Goal: Task Accomplishment & Management: Manage account settings

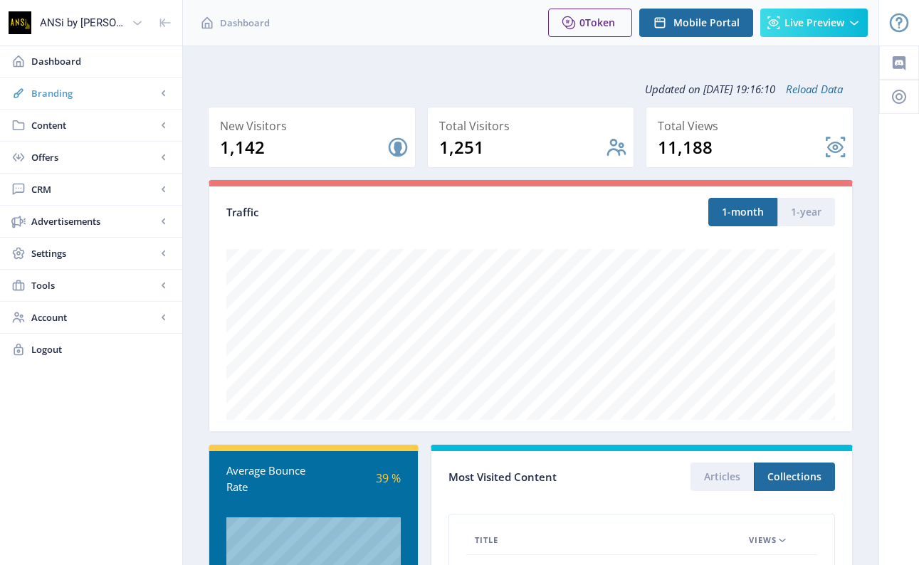
click at [85, 104] on link "Branding" at bounding box center [91, 93] width 182 height 31
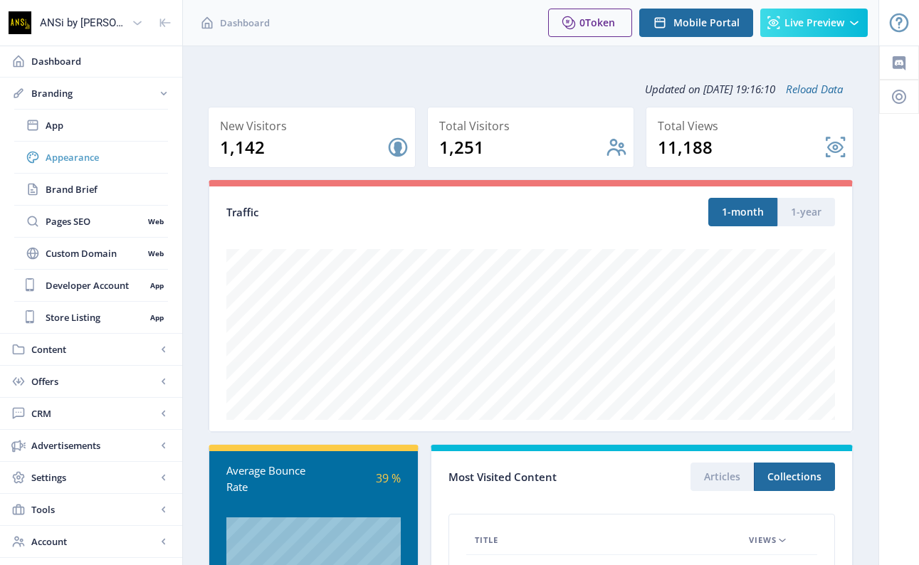
click at [95, 156] on span "Appearance" at bounding box center [107, 157] width 122 height 14
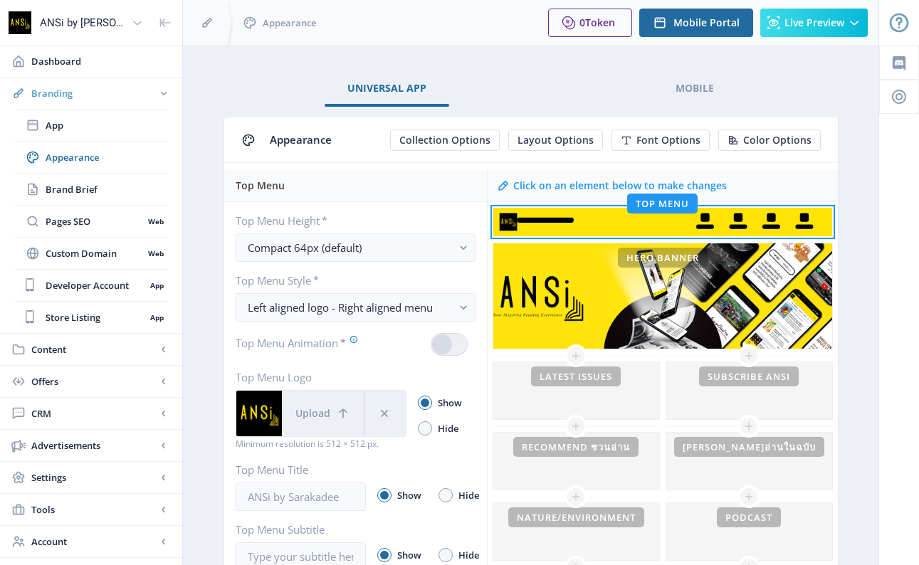
click at [73, 83] on link "Branding" at bounding box center [91, 93] width 182 height 31
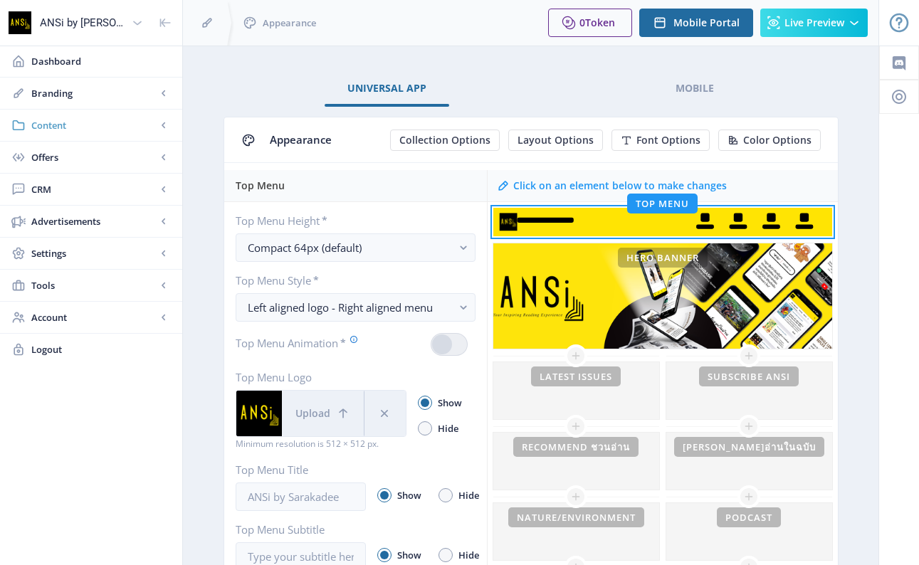
click at [80, 117] on link "Content" at bounding box center [91, 125] width 182 height 31
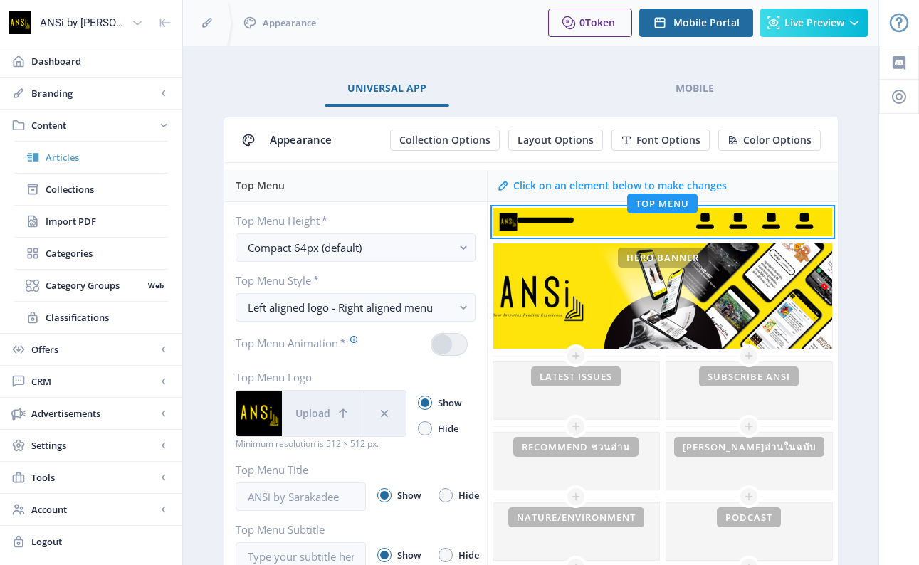
click at [98, 167] on link "Articles" at bounding box center [91, 157] width 154 height 31
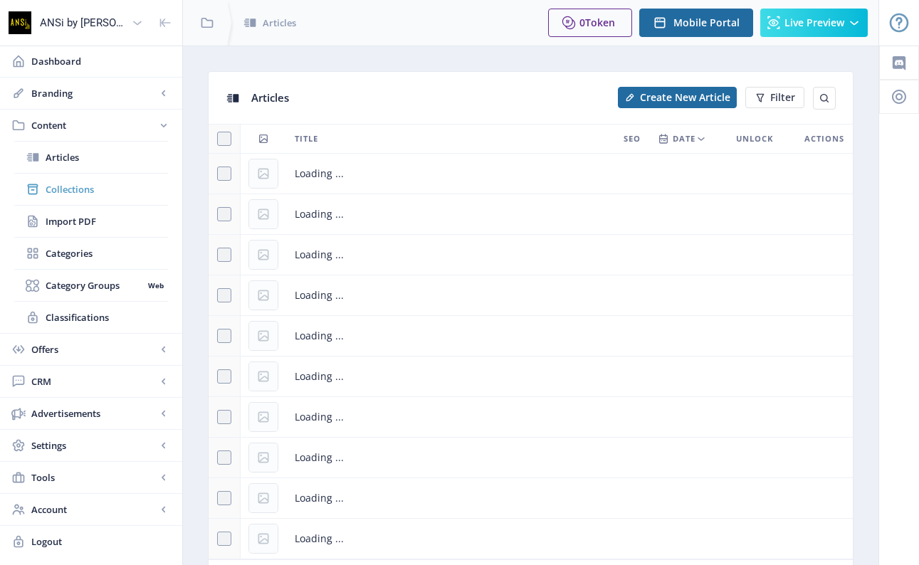
click at [86, 184] on span "Collections" at bounding box center [107, 189] width 122 height 14
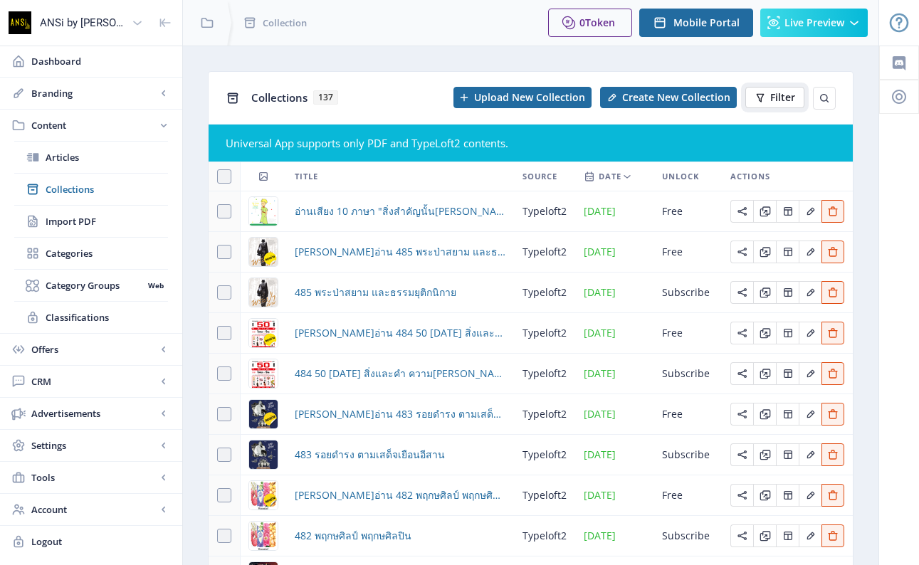
click at [759, 102] on icon at bounding box center [759, 97] width 11 height 11
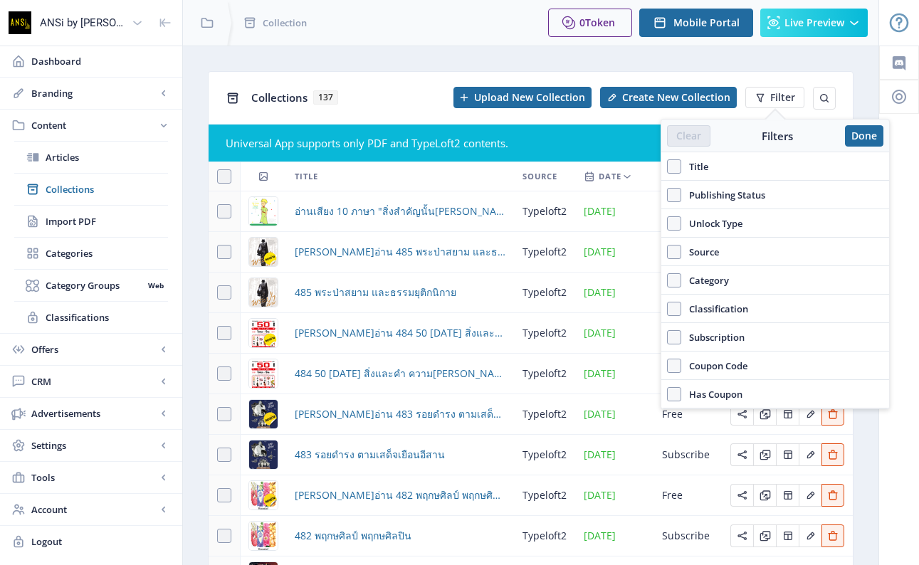
click at [700, 167] on span "Title" at bounding box center [694, 166] width 27 height 17
click at [667, 167] on input "Title" at bounding box center [667, 167] width 1 height 1
checkbox input "true"
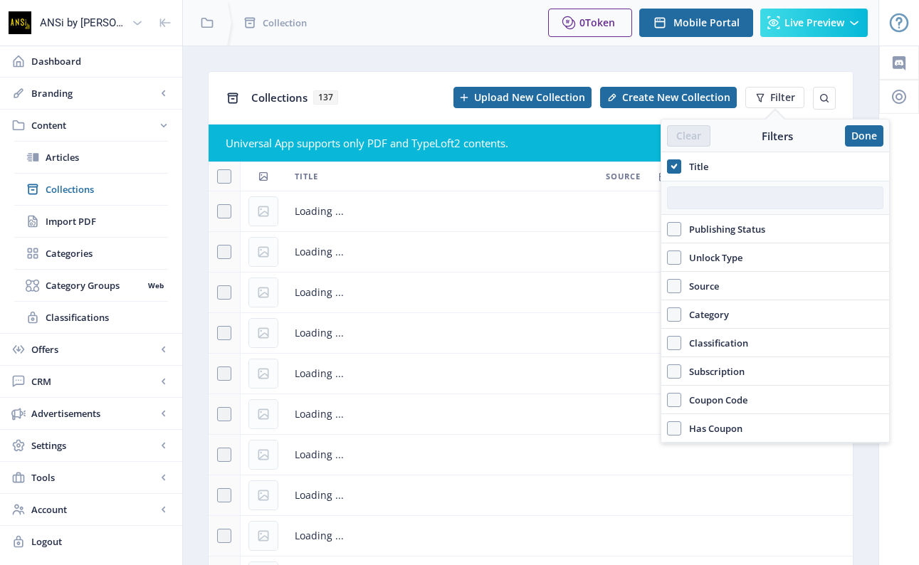
click at [698, 201] on input "text" at bounding box center [775, 197] width 216 height 23
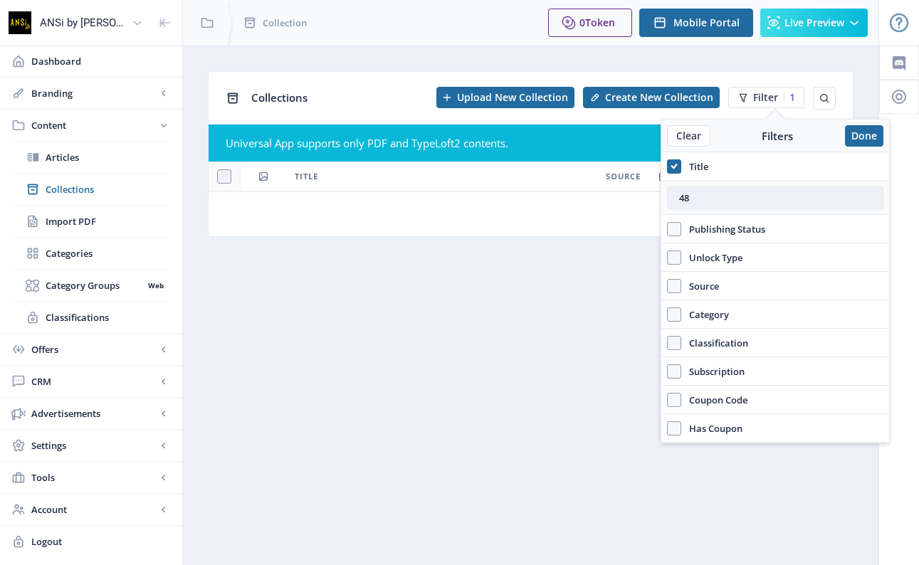
type input "4"
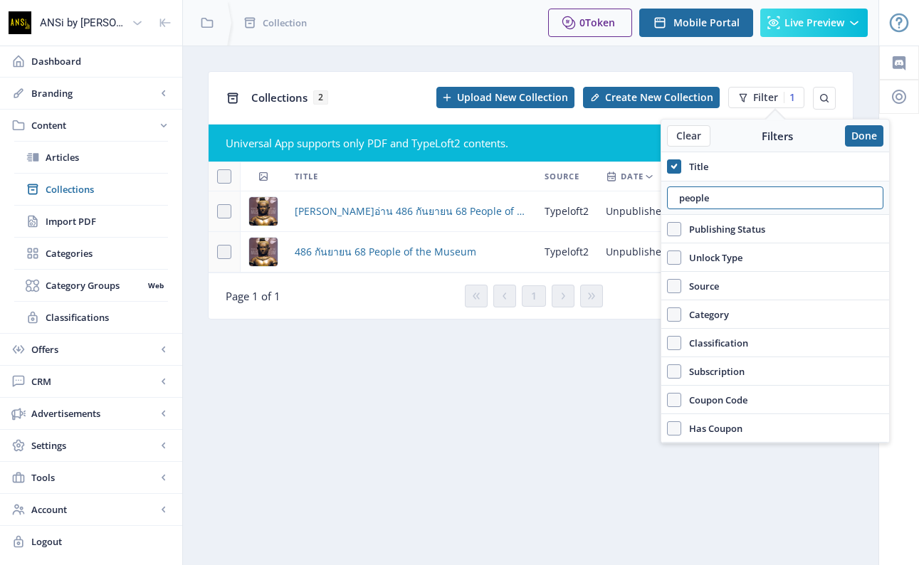
type input "people"
click at [356, 149] on div "Universal App supports only PDF and TypeLoft2 contents." at bounding box center [531, 143] width 610 height 14
click at [365, 206] on span "ลองอ่าน 486 กันยายน 68 People of the Museum" at bounding box center [411, 211] width 233 height 17
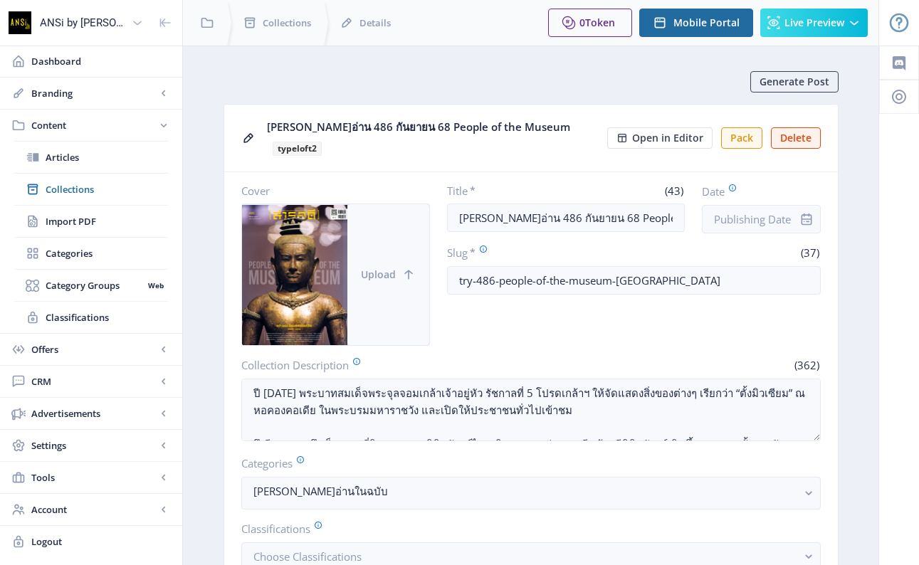
click at [391, 213] on button "Upload" at bounding box center [388, 274] width 82 height 141
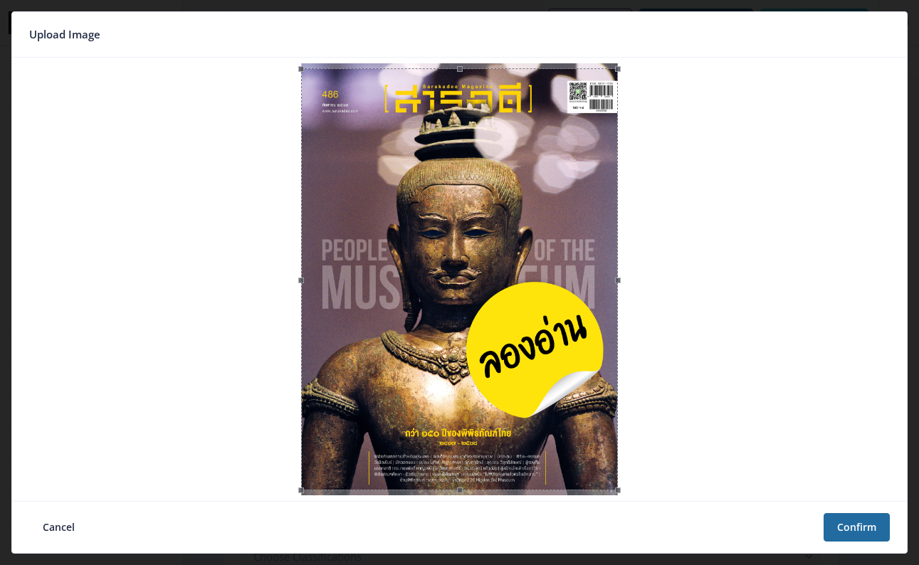
click at [438, 307] on div at bounding box center [459, 279] width 317 height 422
click at [850, 532] on button "Confirm" at bounding box center [856, 527] width 66 height 28
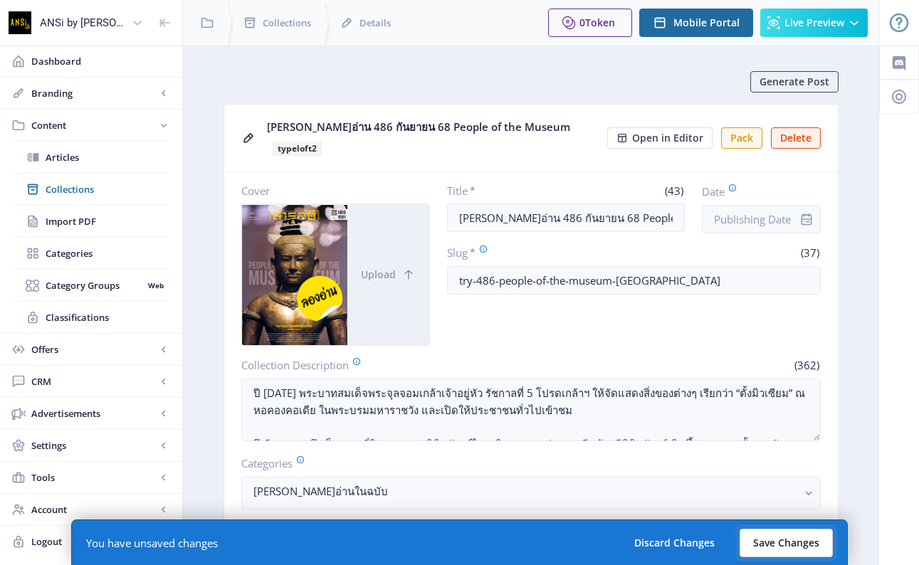
click at [805, 539] on button "Save Changes" at bounding box center [785, 543] width 93 height 28
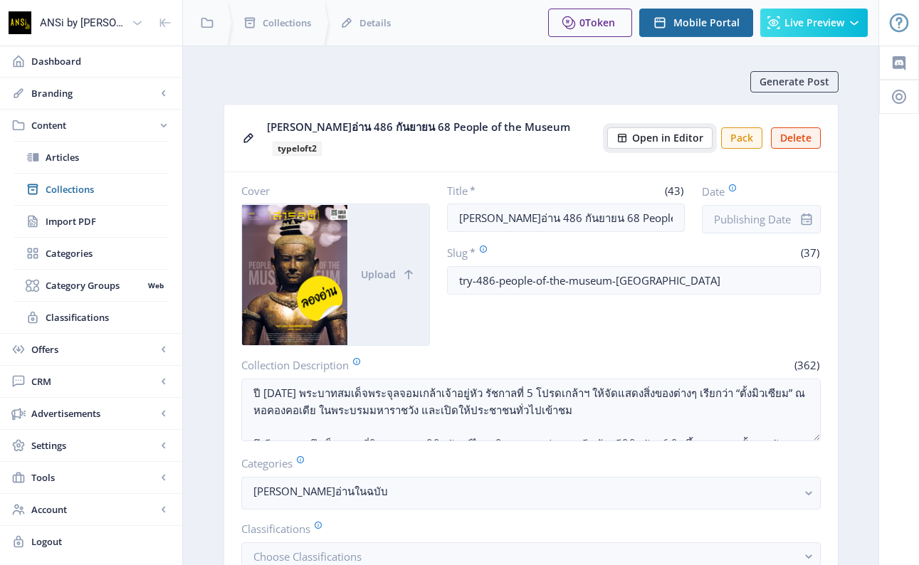
click at [650, 132] on span "Open in Editor" at bounding box center [667, 137] width 71 height 11
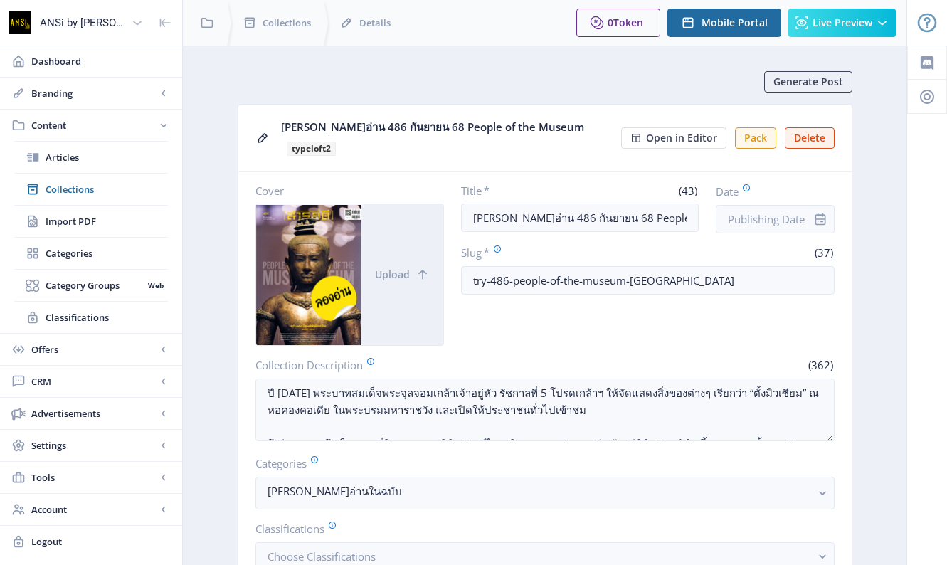
click at [675, 137] on nb-card-header "ลองอ่าน 486 กันยายน 68 People of the Museum typeloft2 Open in Editor Pack Delete" at bounding box center [544, 139] width 613 height 68
click at [650, 132] on span "Open in Editor" at bounding box center [681, 137] width 71 height 11
click at [78, 145] on link "Articles" at bounding box center [91, 157] width 154 height 31
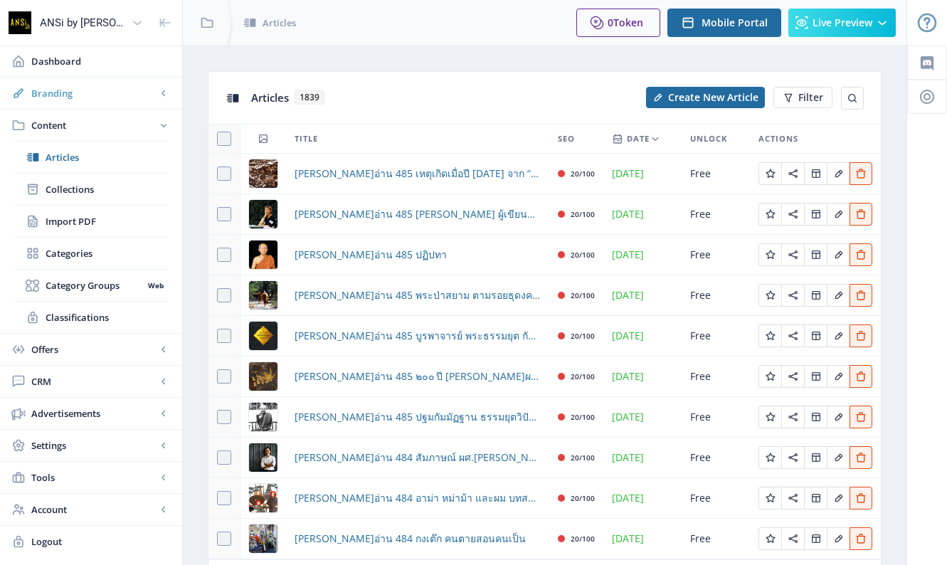
click at [79, 90] on span "Branding" at bounding box center [93, 93] width 125 height 14
click at [96, 160] on span "Appearance" at bounding box center [107, 157] width 122 height 14
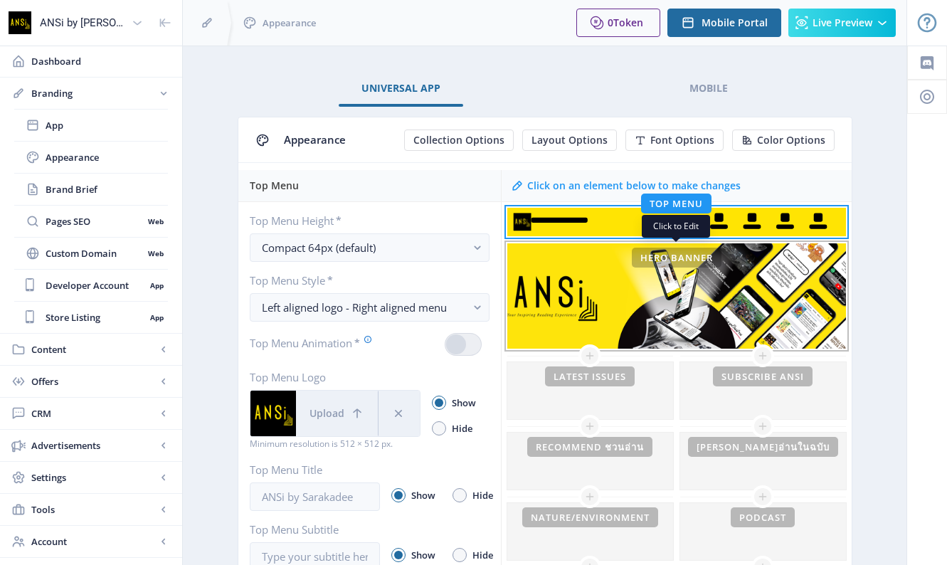
click at [615, 280] on div "This banner is currently hidden To show your banner image on the homepage, unhi…" at bounding box center [676, 296] width 339 height 106
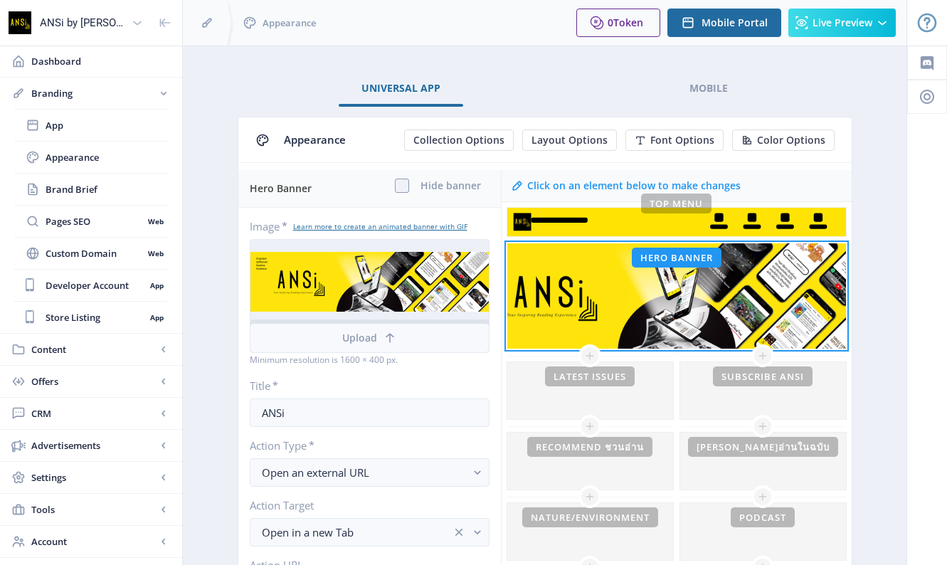
click at [435, 339] on button "Upload" at bounding box center [369, 338] width 238 height 28
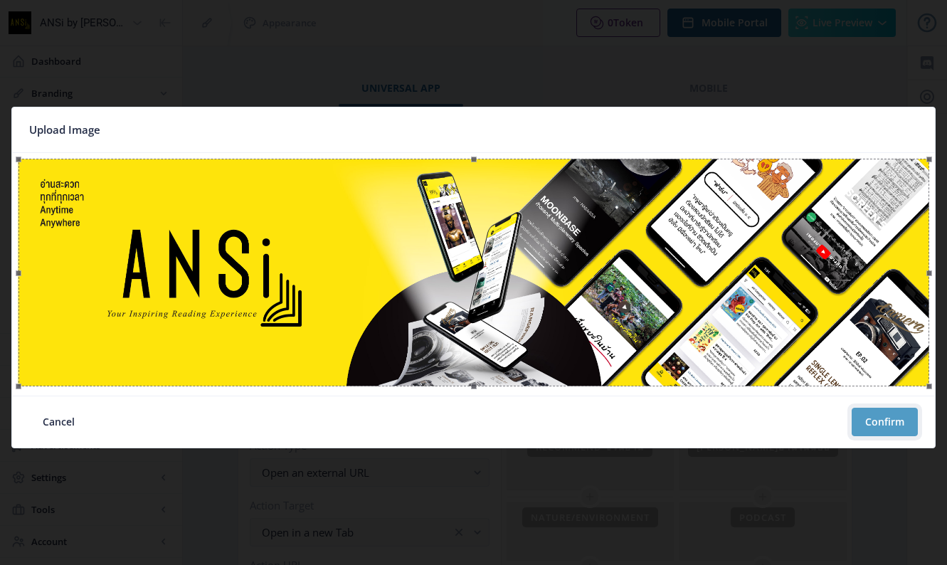
click at [883, 426] on button "Confirm" at bounding box center [885, 422] width 66 height 28
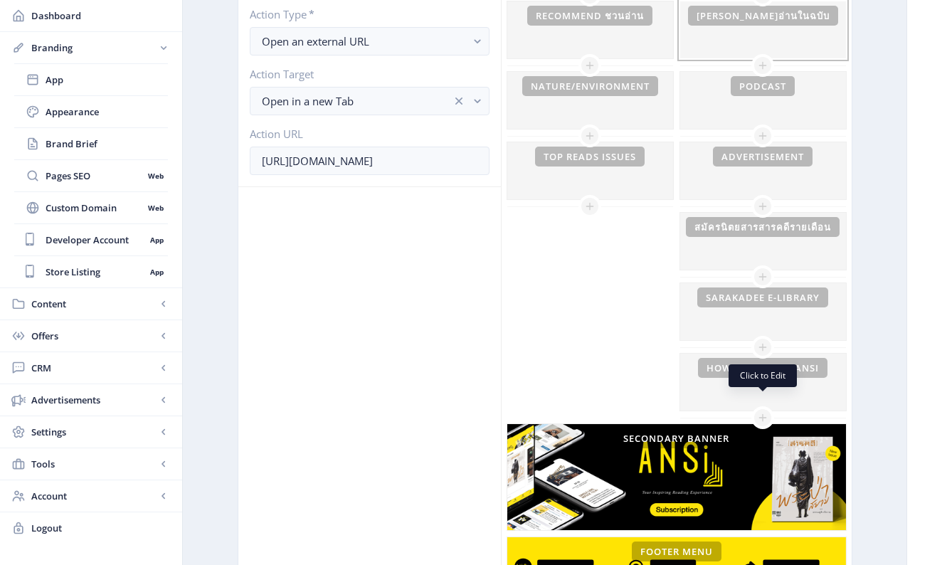
scroll to position [437, 0]
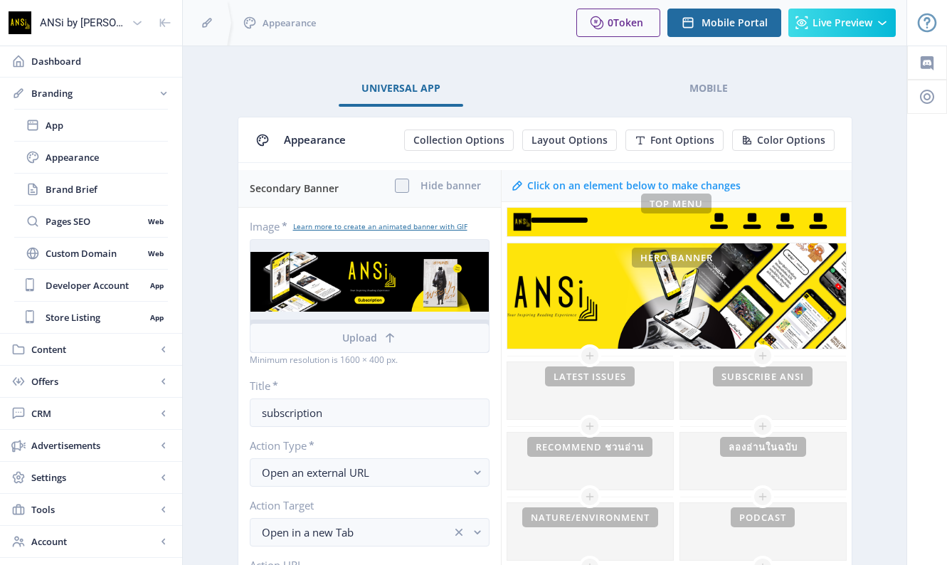
click at [440, 339] on button "Upload" at bounding box center [369, 338] width 238 height 28
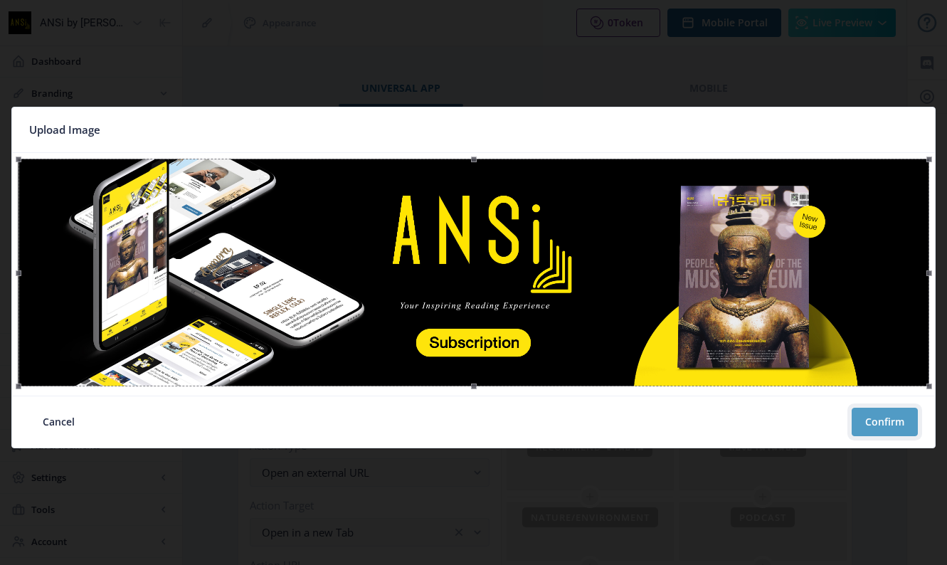
click at [891, 415] on button "Confirm" at bounding box center [885, 422] width 66 height 28
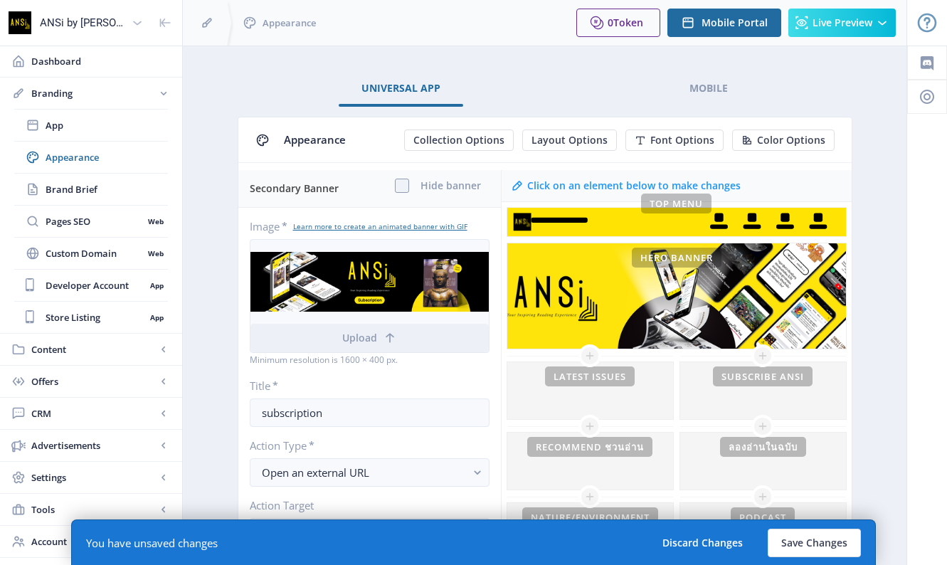
click at [803, 538] on button "Save Changes" at bounding box center [814, 543] width 93 height 28
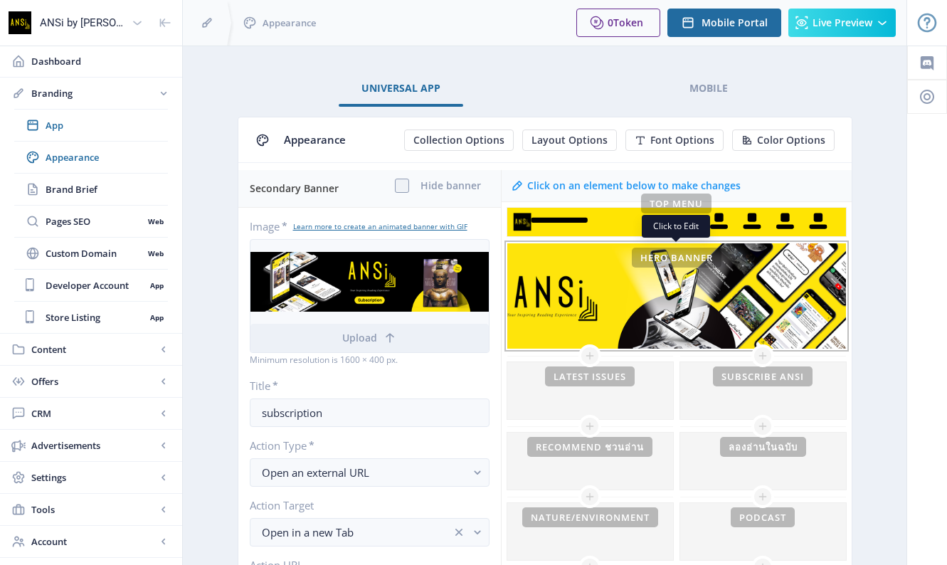
click at [677, 281] on div "This banner is currently hidden To show your banner image on the homepage, unhi…" at bounding box center [676, 296] width 339 height 106
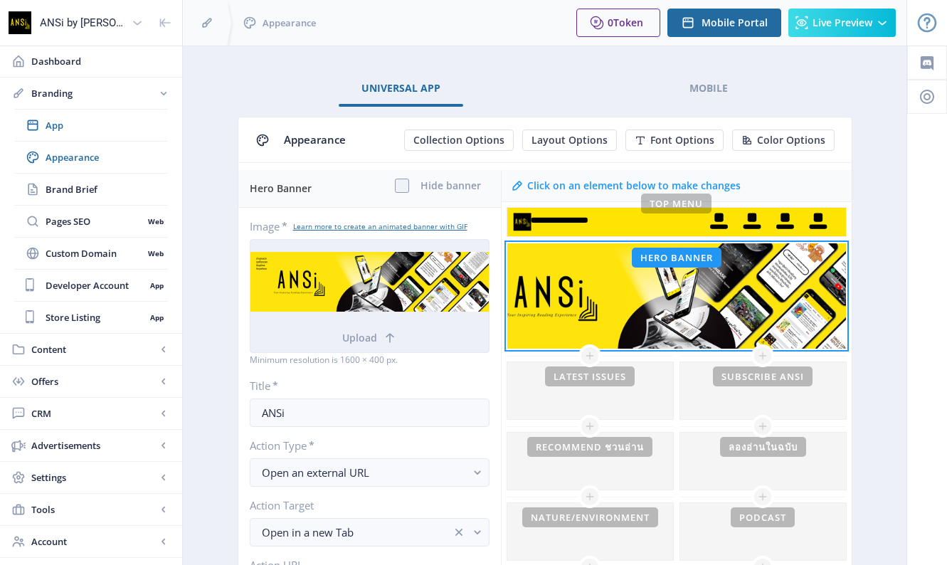
click at [453, 285] on div at bounding box center [369, 282] width 238 height 84
click at [418, 324] on button "Upload" at bounding box center [369, 338] width 238 height 28
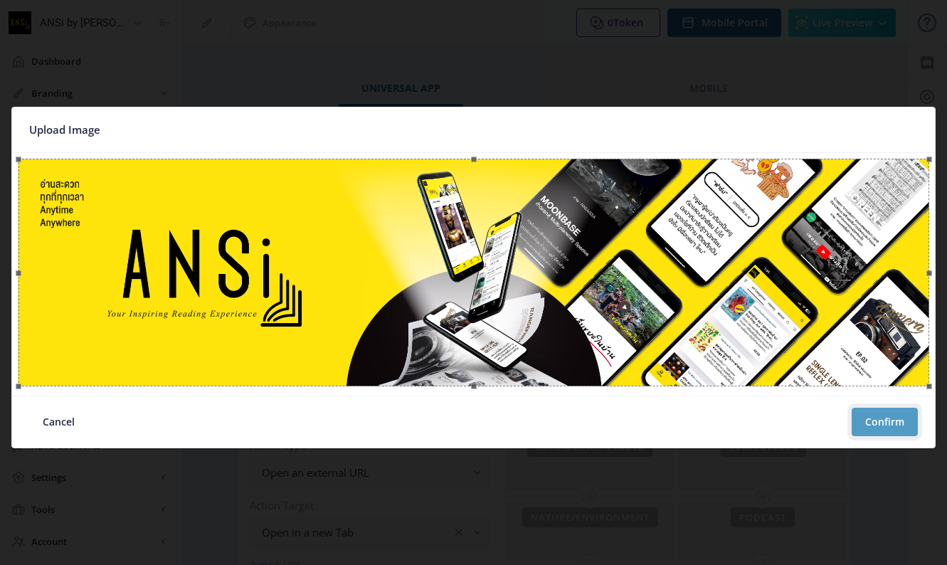
click at [886, 413] on button "Confirm" at bounding box center [885, 422] width 66 height 28
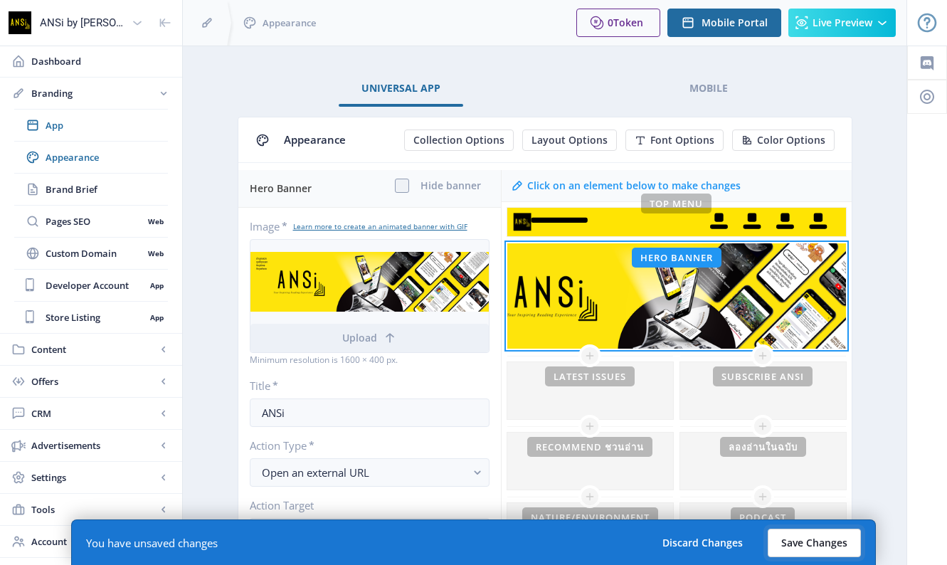
click at [799, 544] on button "Save Changes" at bounding box center [814, 543] width 93 height 28
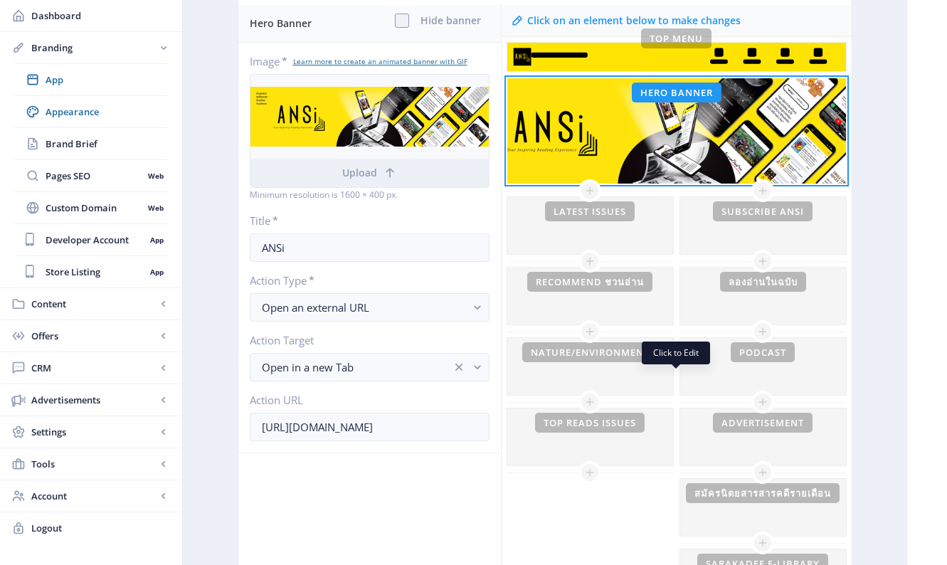
scroll to position [130, 0]
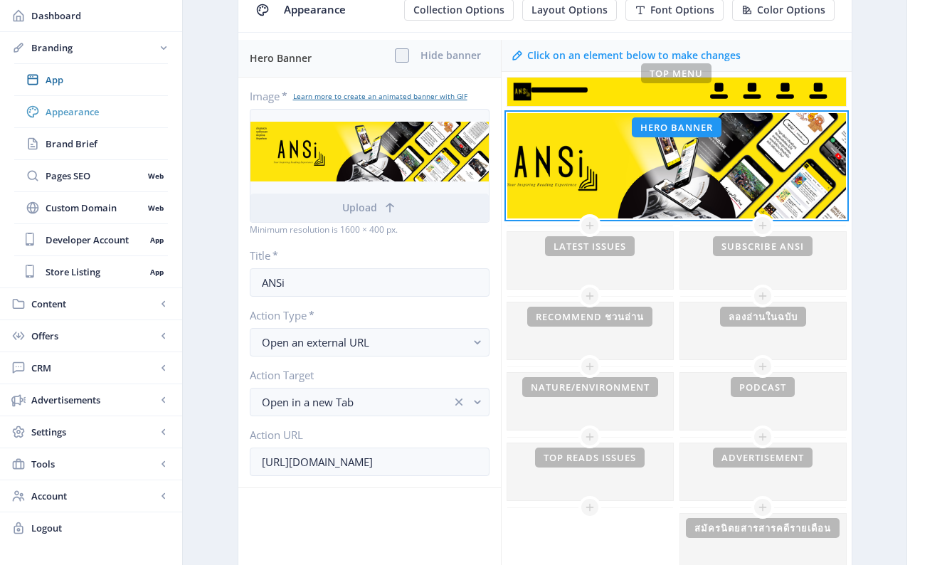
click at [97, 105] on span "Appearance" at bounding box center [107, 112] width 122 height 14
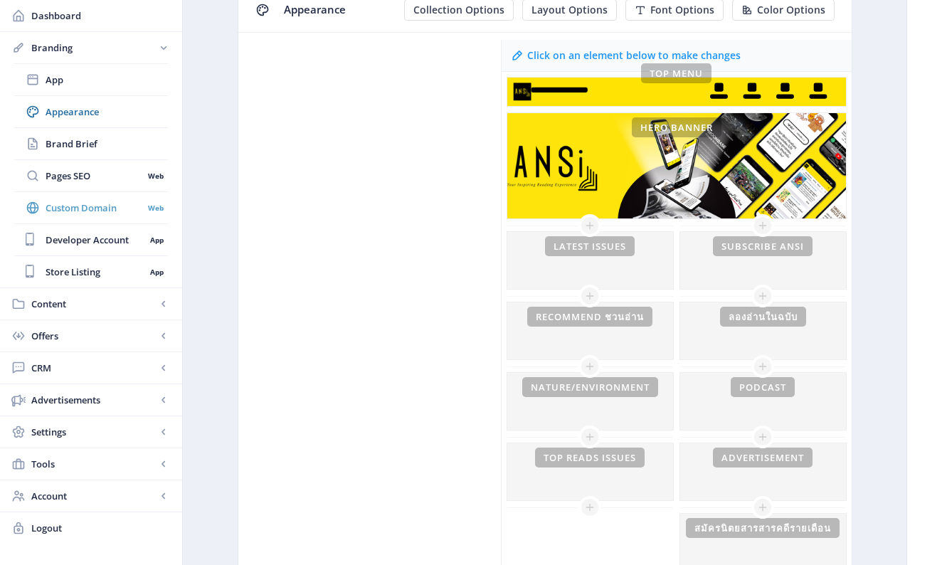
click at [105, 194] on link "Custom Domain Web" at bounding box center [91, 207] width 154 height 31
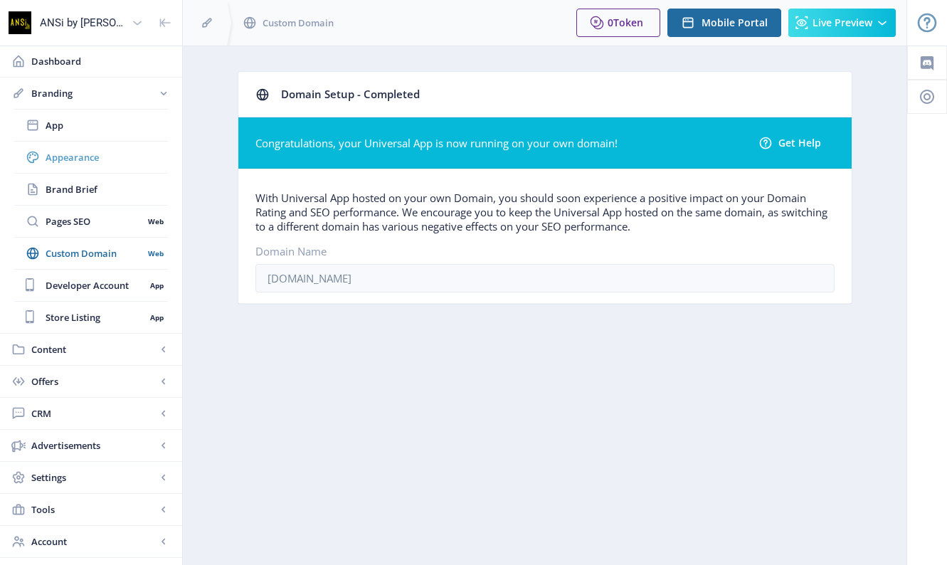
click at [93, 170] on link "Appearance" at bounding box center [91, 157] width 154 height 31
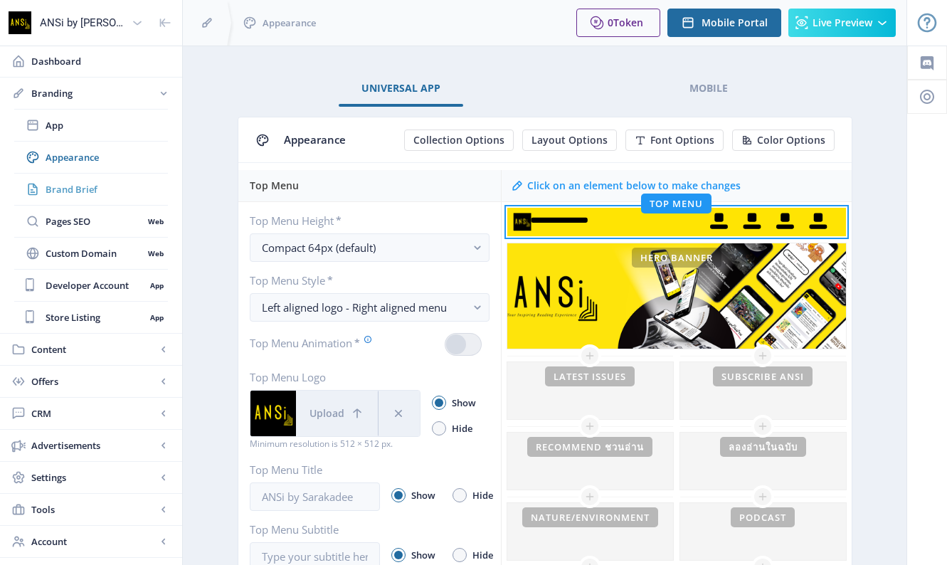
click at [97, 187] on span "Brand Brief" at bounding box center [107, 189] width 122 height 14
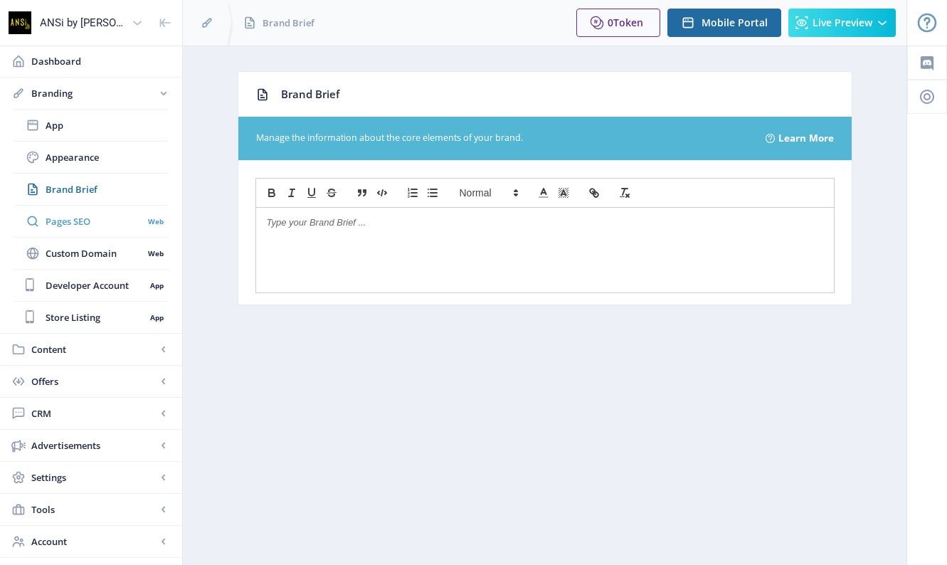
click at [111, 217] on span "Pages SEO" at bounding box center [94, 221] width 97 height 14
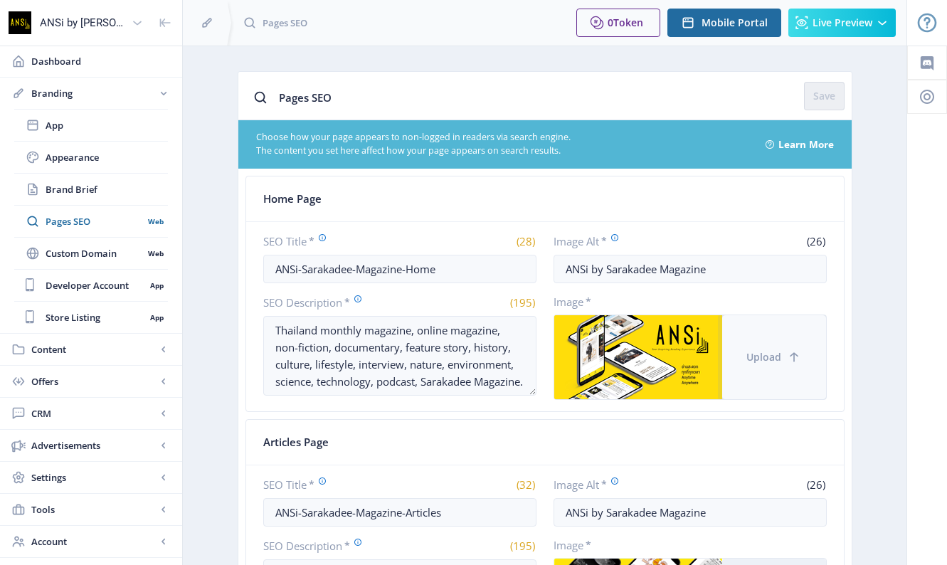
click at [772, 354] on span "Upload" at bounding box center [763, 357] width 35 height 11
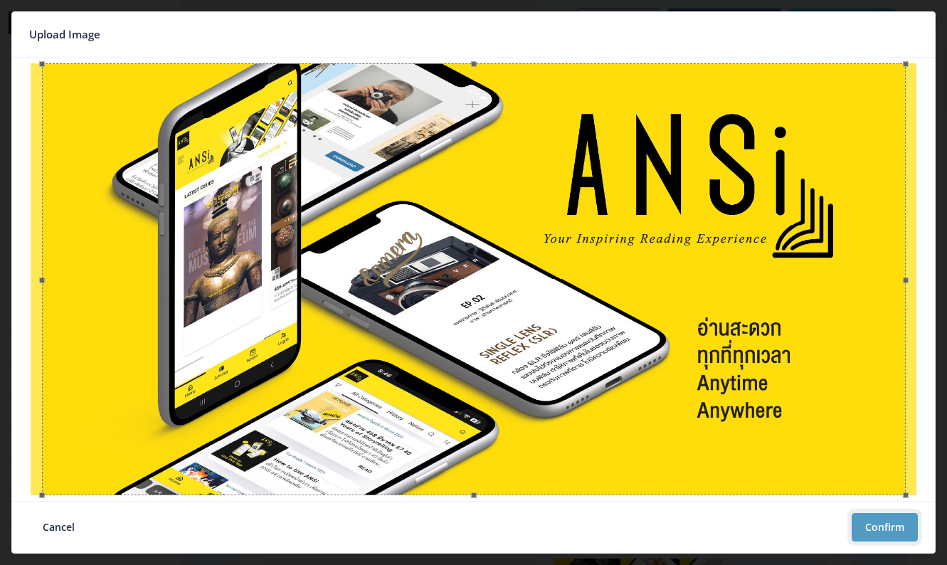
click at [862, 522] on button "Confirm" at bounding box center [885, 527] width 66 height 28
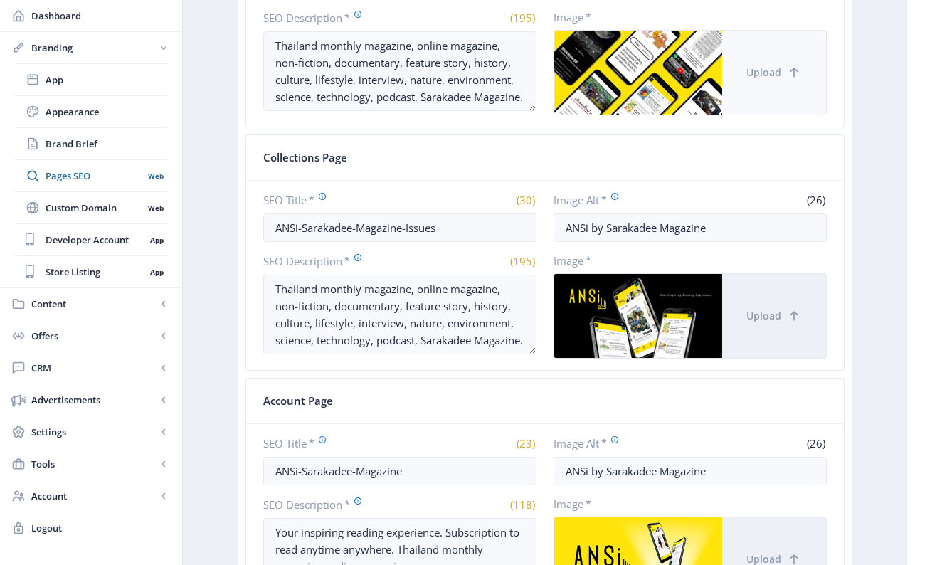
scroll to position [613, 0]
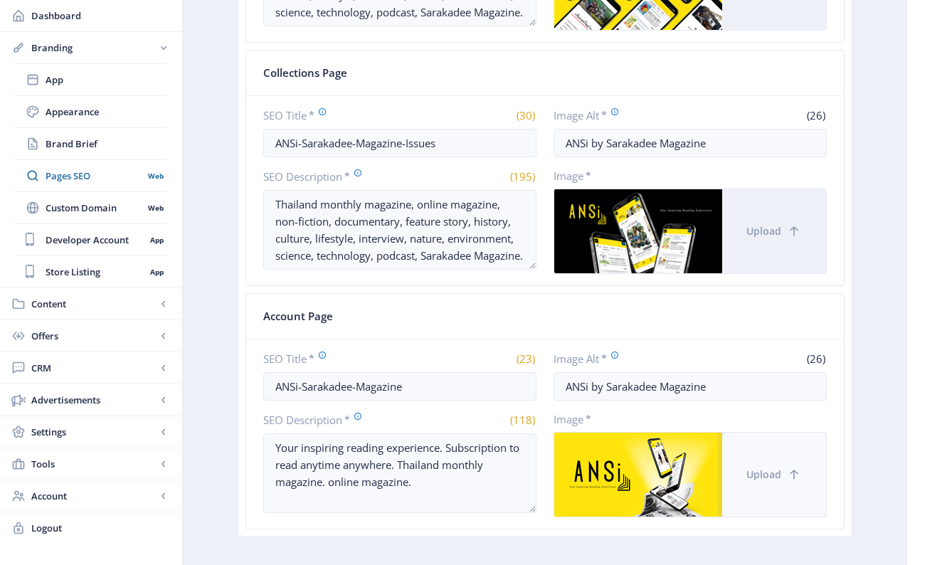
click at [778, 470] on span "Upload" at bounding box center [763, 474] width 35 height 11
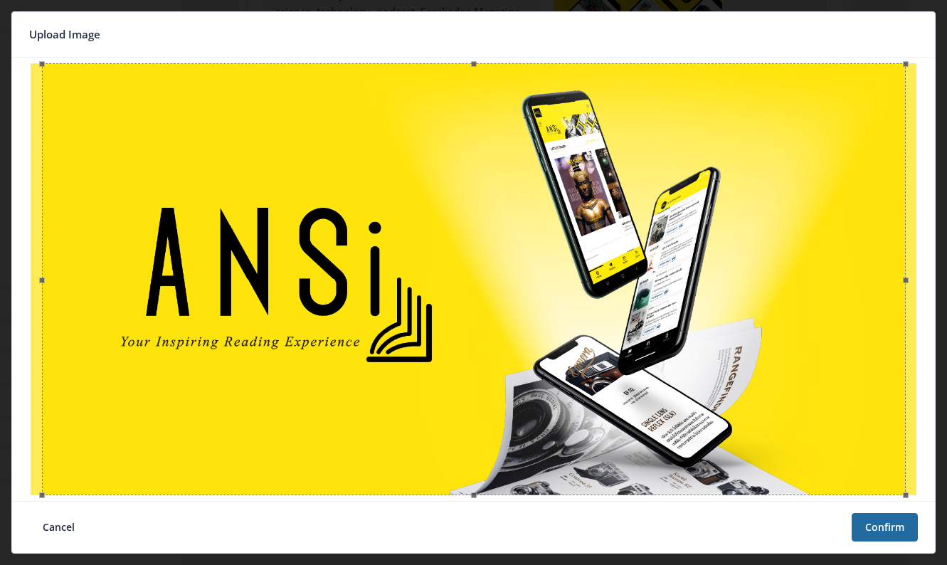
scroll to position [0, 0]
click at [869, 520] on button "Confirm" at bounding box center [885, 527] width 66 height 28
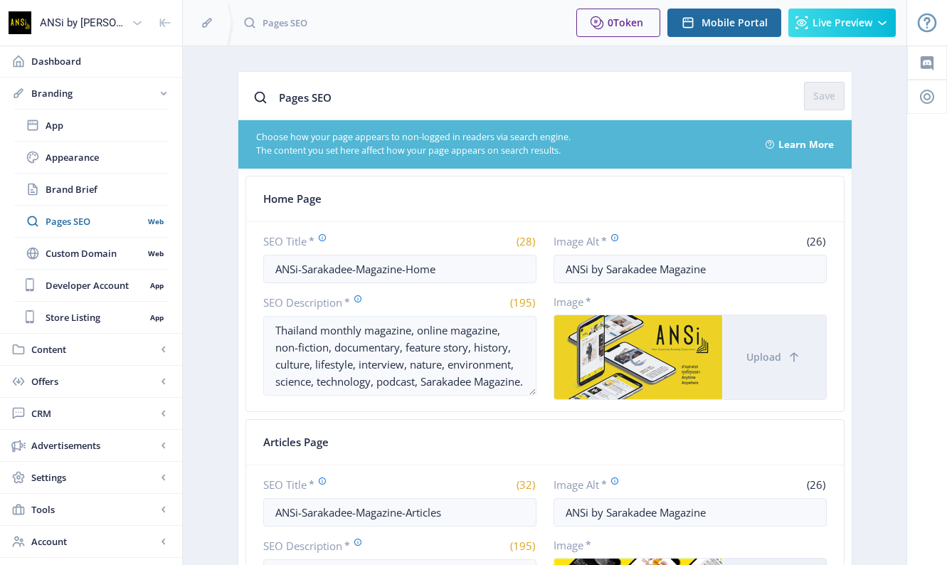
scroll to position [613, 0]
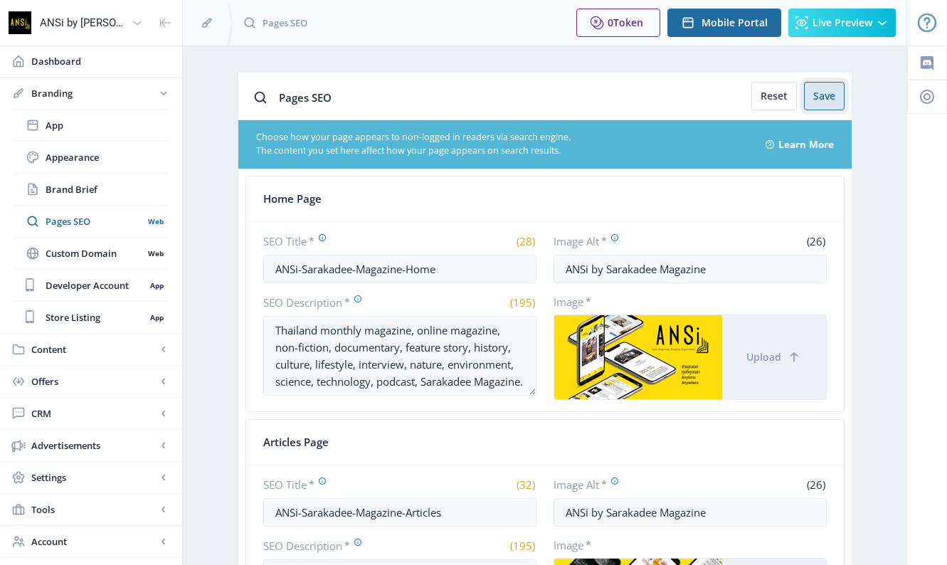
click at [814, 92] on button "Save" at bounding box center [824, 96] width 41 height 28
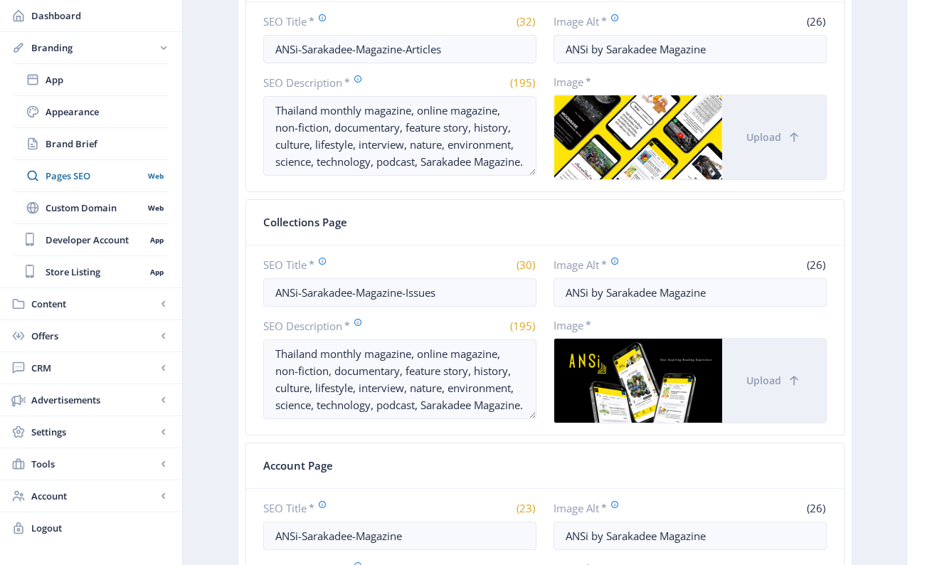
scroll to position [159, 0]
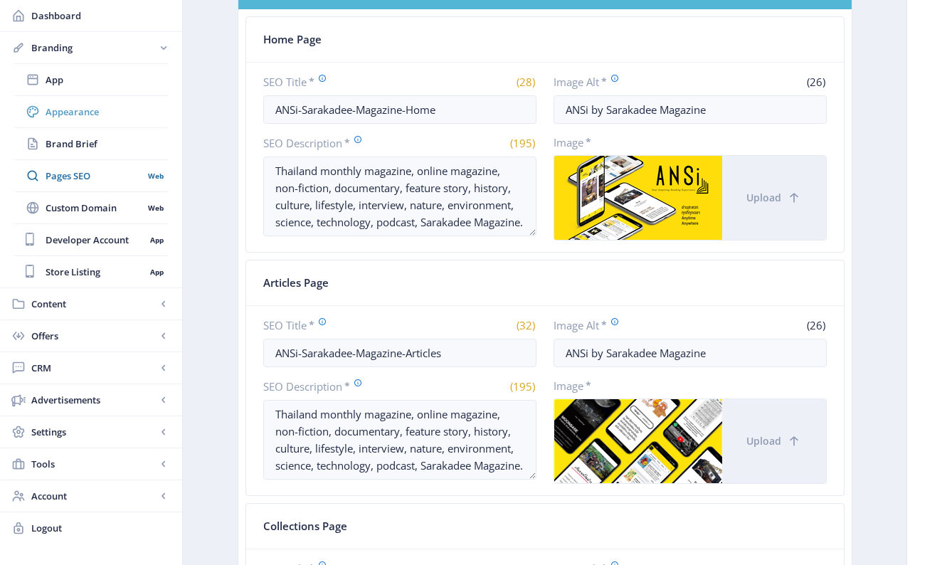
click at [104, 116] on span "Appearance" at bounding box center [107, 112] width 122 height 14
